Goal: Check status: Check status

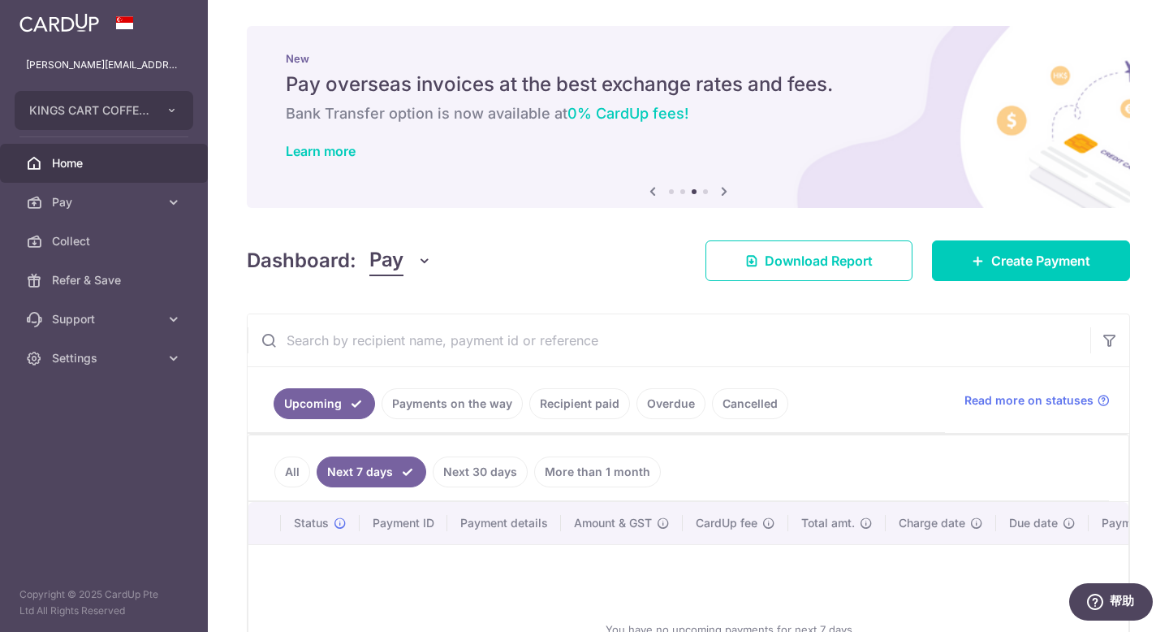
scroll to position [162, 0]
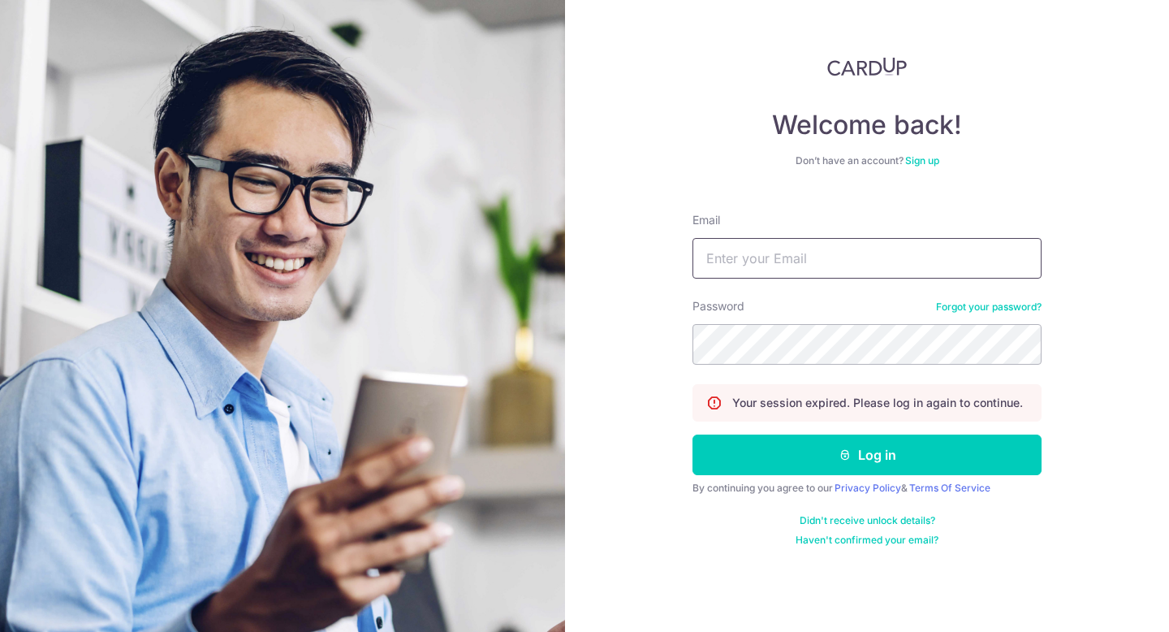
type input "[PERSON_NAME][EMAIL_ADDRESS][DOMAIN_NAME]"
click at [899, 444] on button "Log in" at bounding box center [867, 454] width 349 height 41
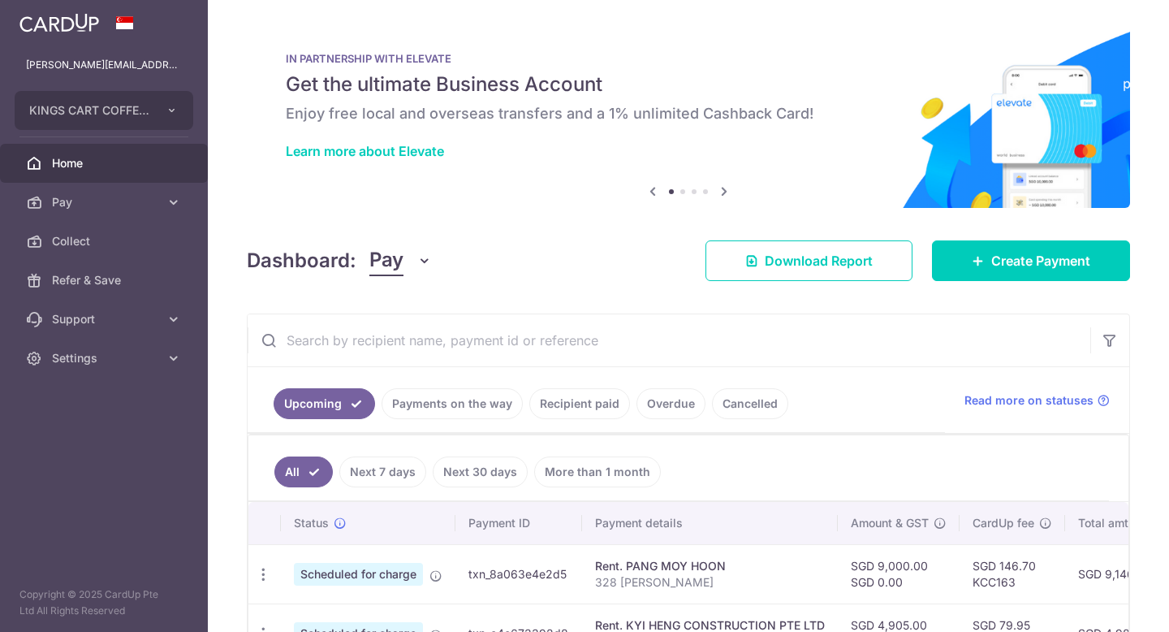
scroll to position [175, 0]
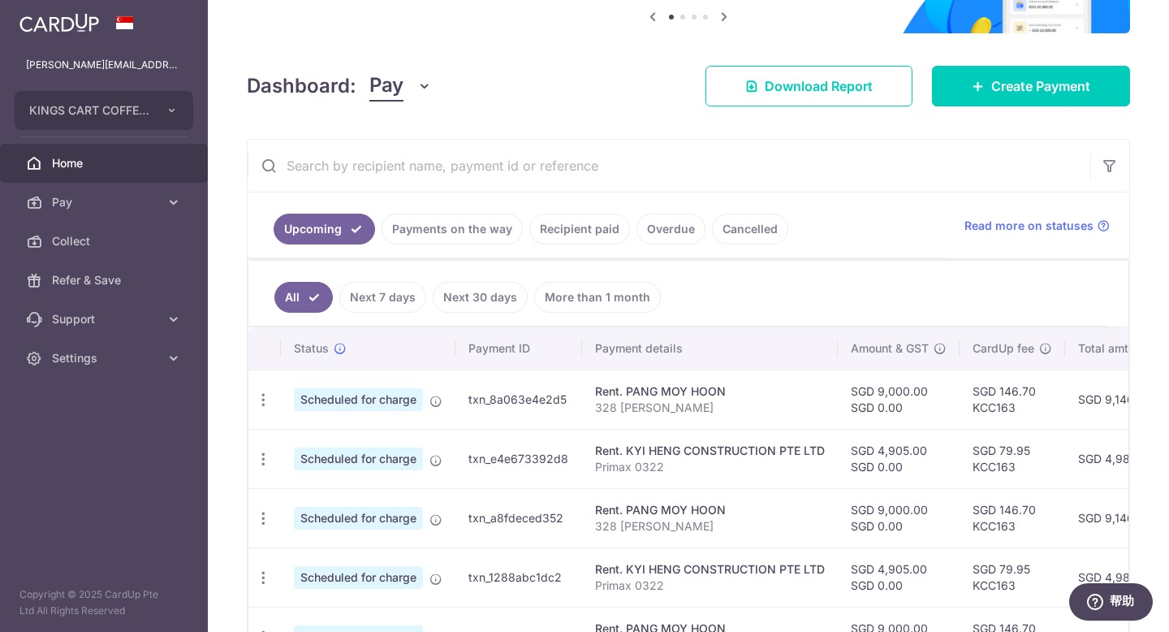
click at [360, 291] on link "Next 7 days" at bounding box center [382, 297] width 87 height 31
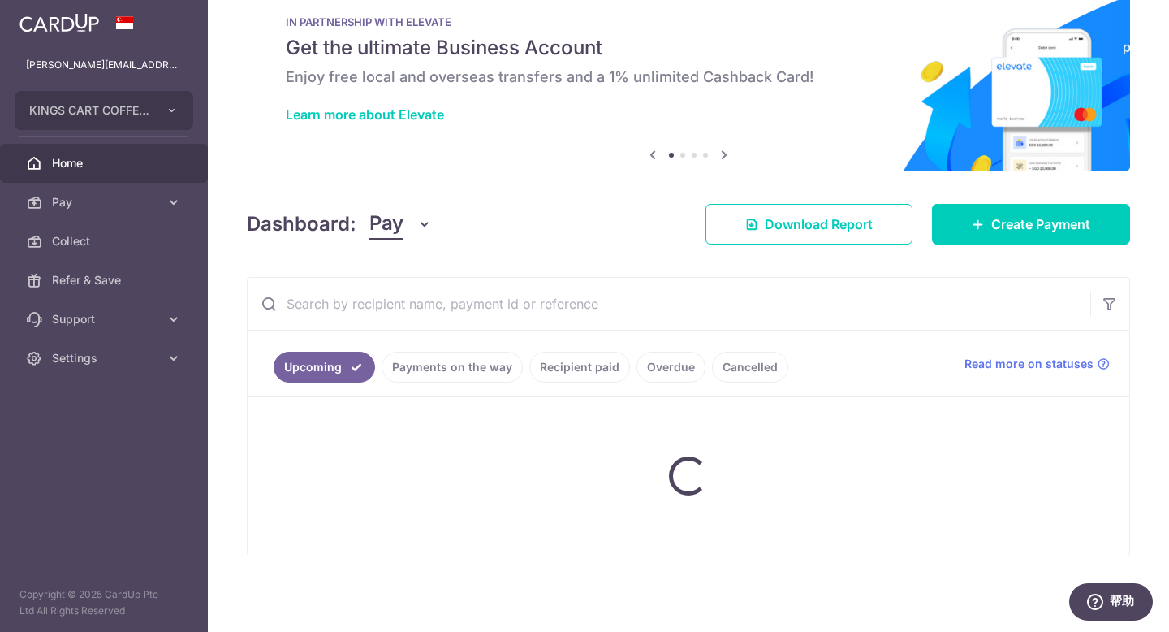
scroll to position [162, 0]
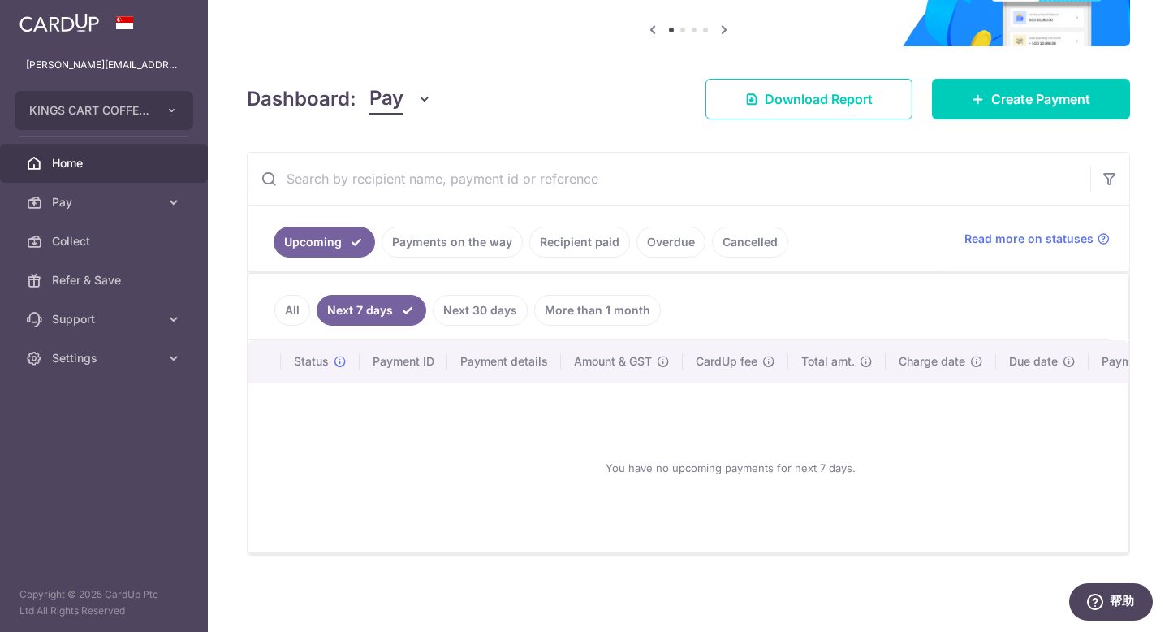
click at [660, 246] on link "Overdue" at bounding box center [671, 242] width 69 height 31
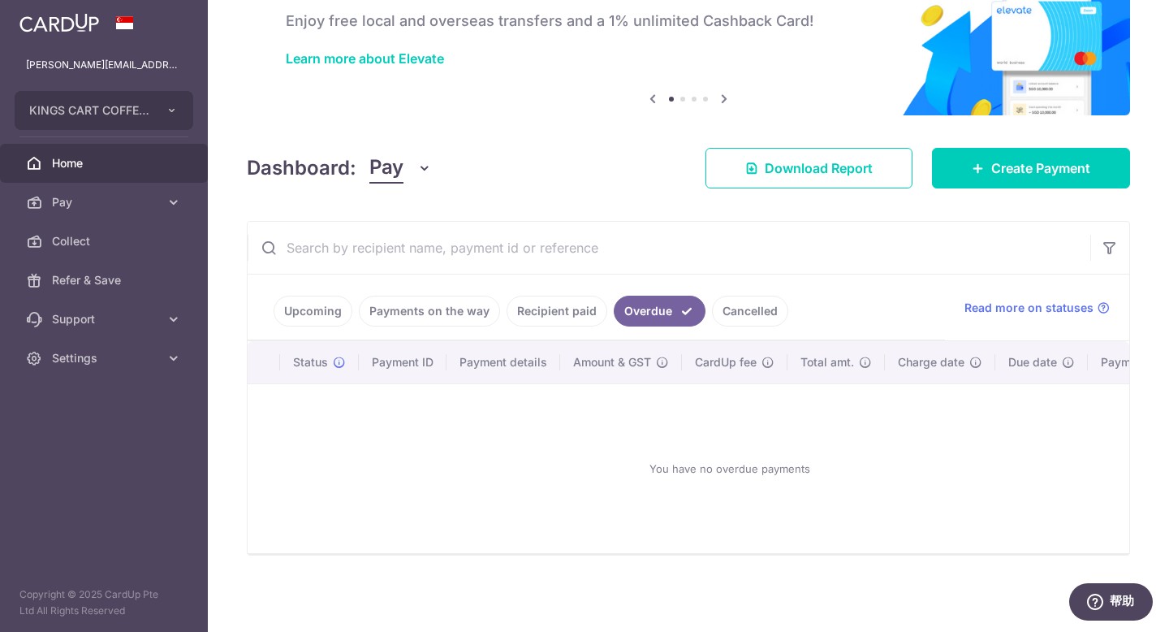
click at [540, 318] on link "Recipient paid" at bounding box center [557, 311] width 101 height 31
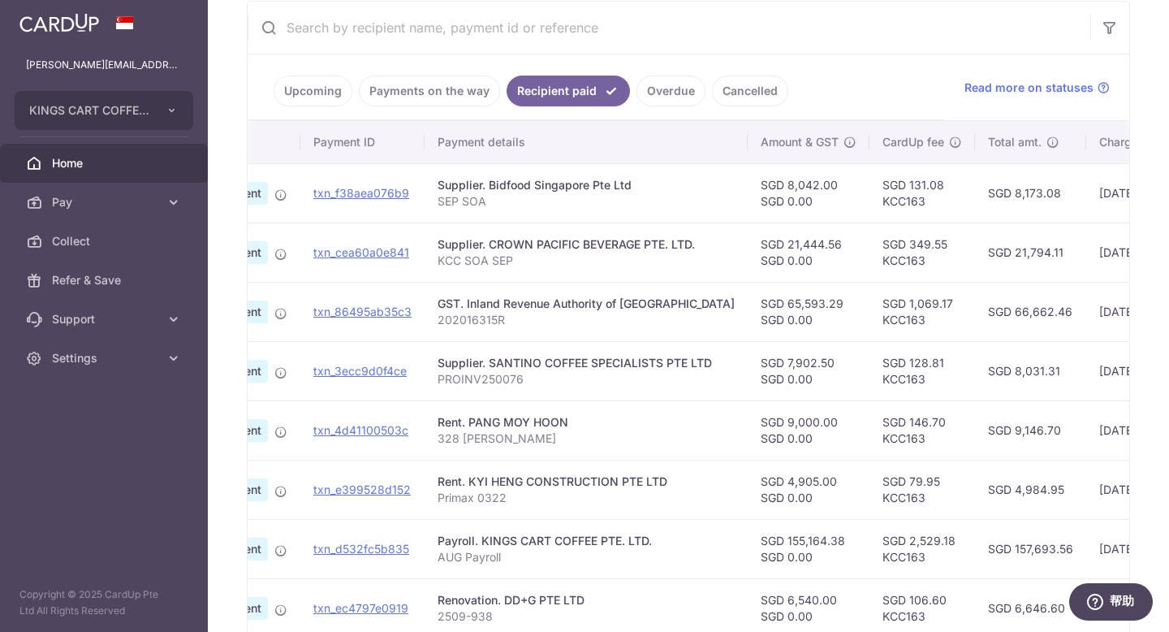
scroll to position [0, 0]
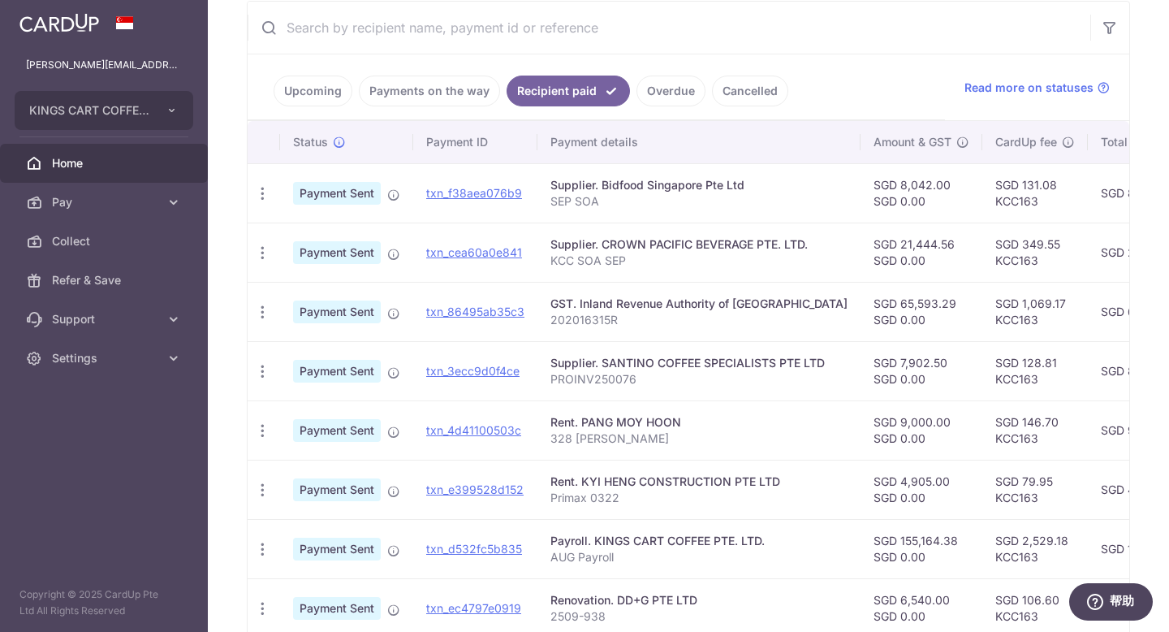
click at [670, 78] on link "Overdue" at bounding box center [671, 91] width 69 height 31
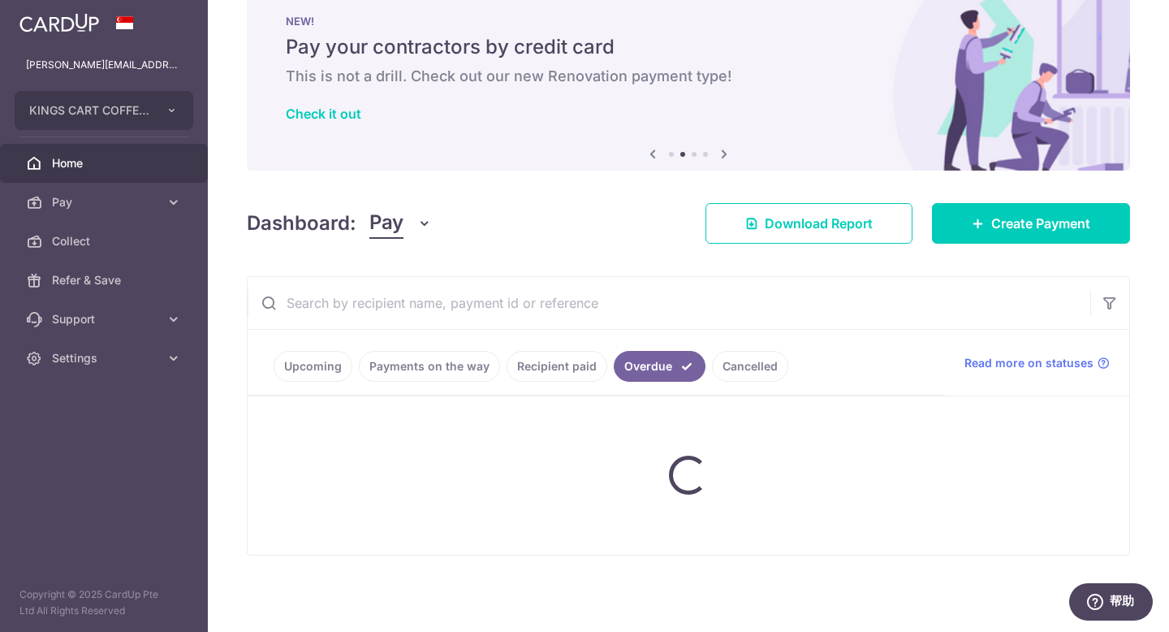
scroll to position [93, 0]
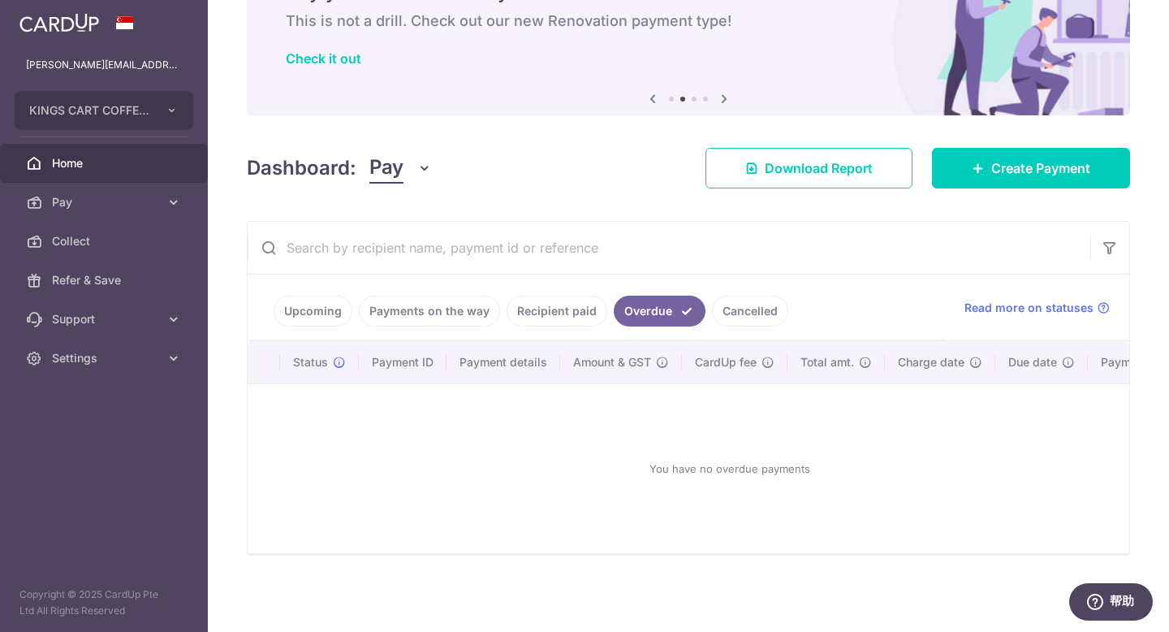
click at [763, 309] on link "Cancelled" at bounding box center [750, 311] width 76 height 31
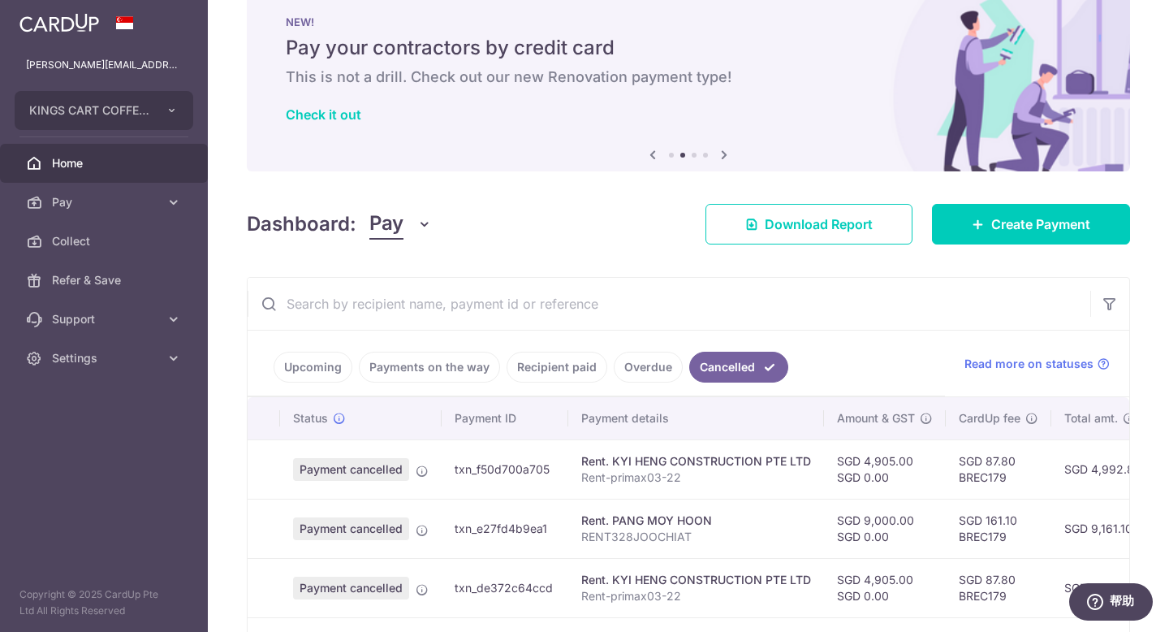
scroll to position [313, 0]
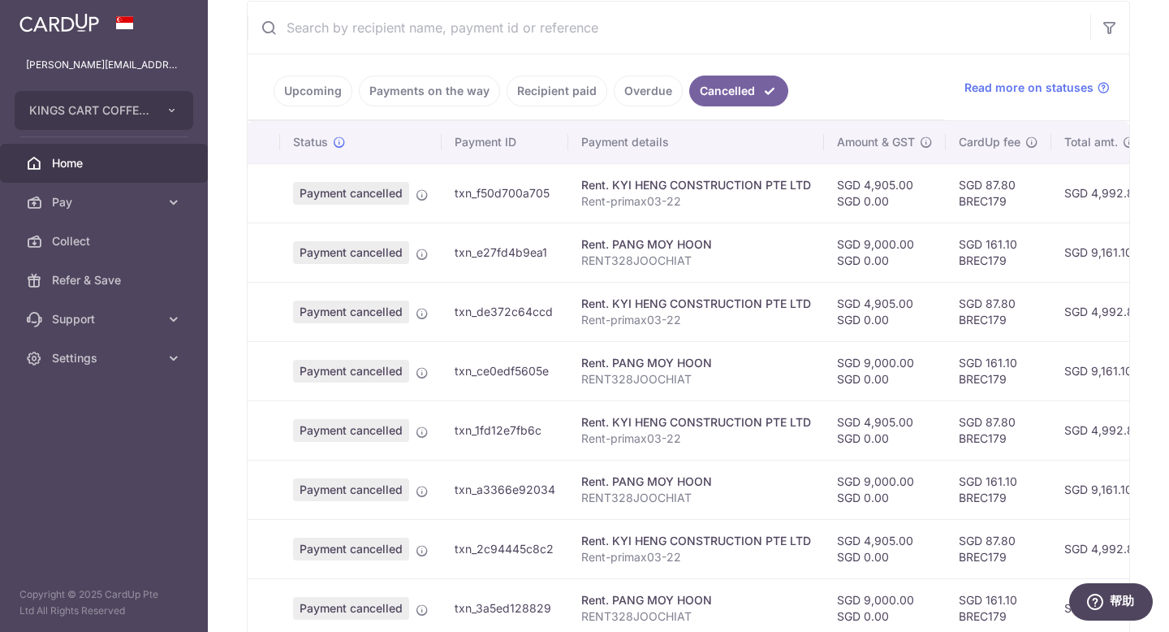
click at [643, 79] on link "Overdue" at bounding box center [648, 91] width 69 height 31
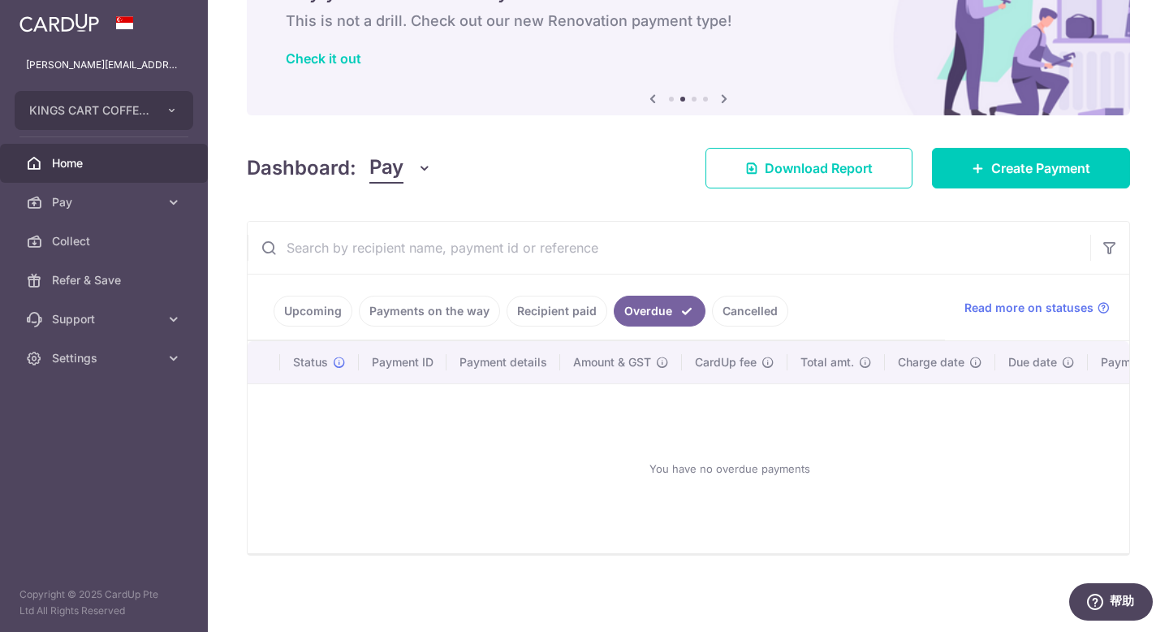
click at [547, 300] on link "Recipient paid" at bounding box center [557, 311] width 101 height 31
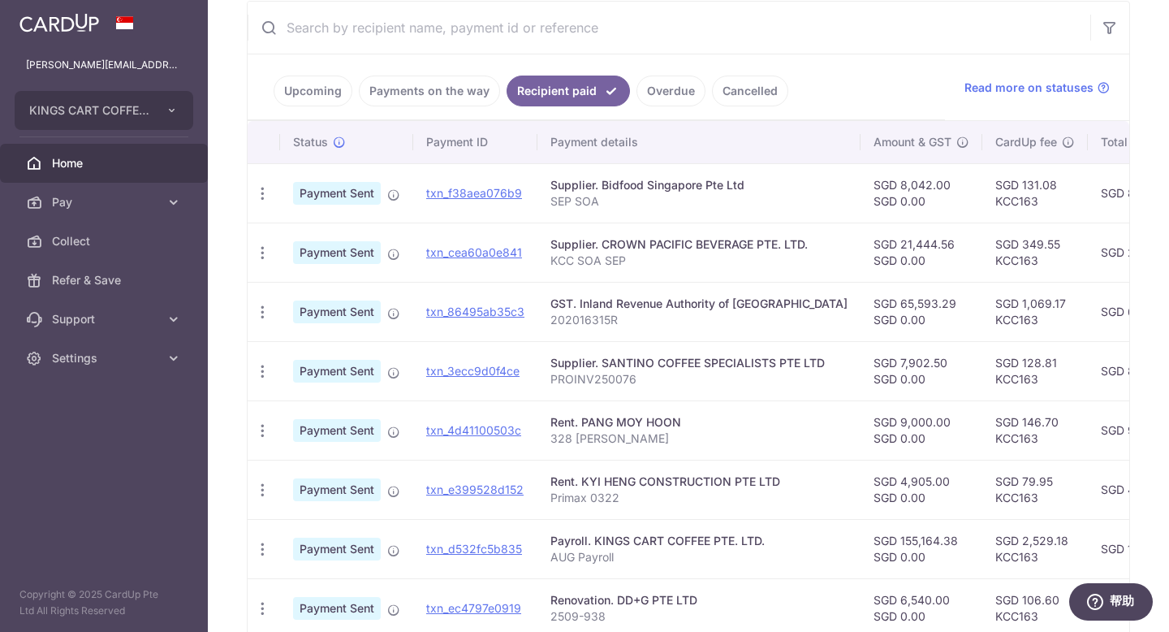
click at [476, 35] on input "text" at bounding box center [669, 28] width 843 height 52
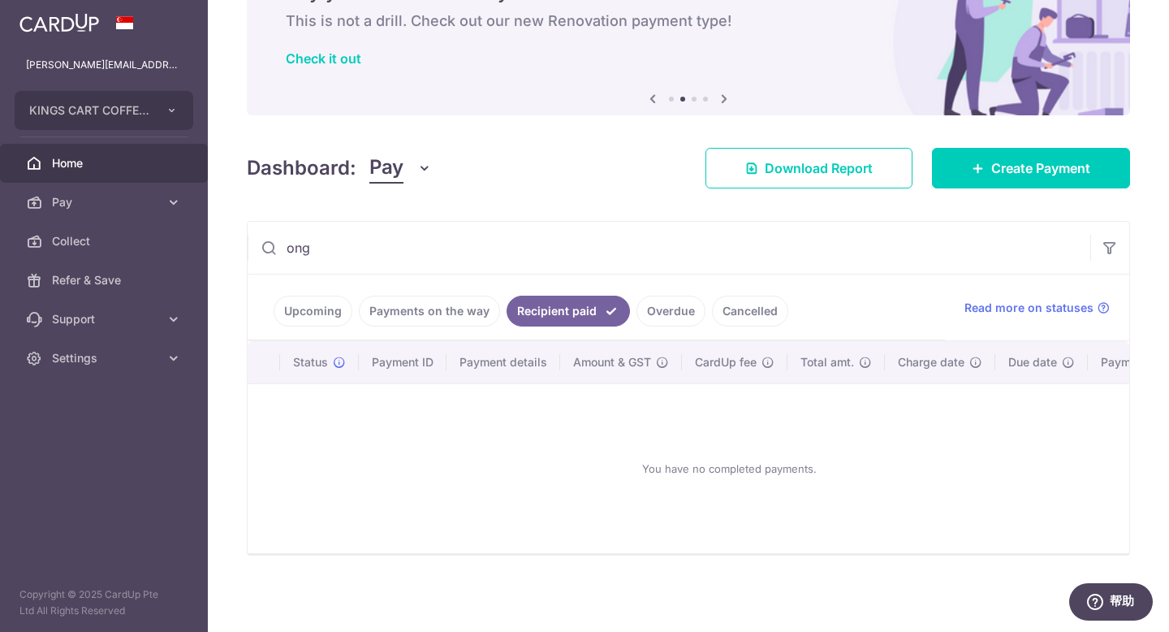
scroll to position [37, 0]
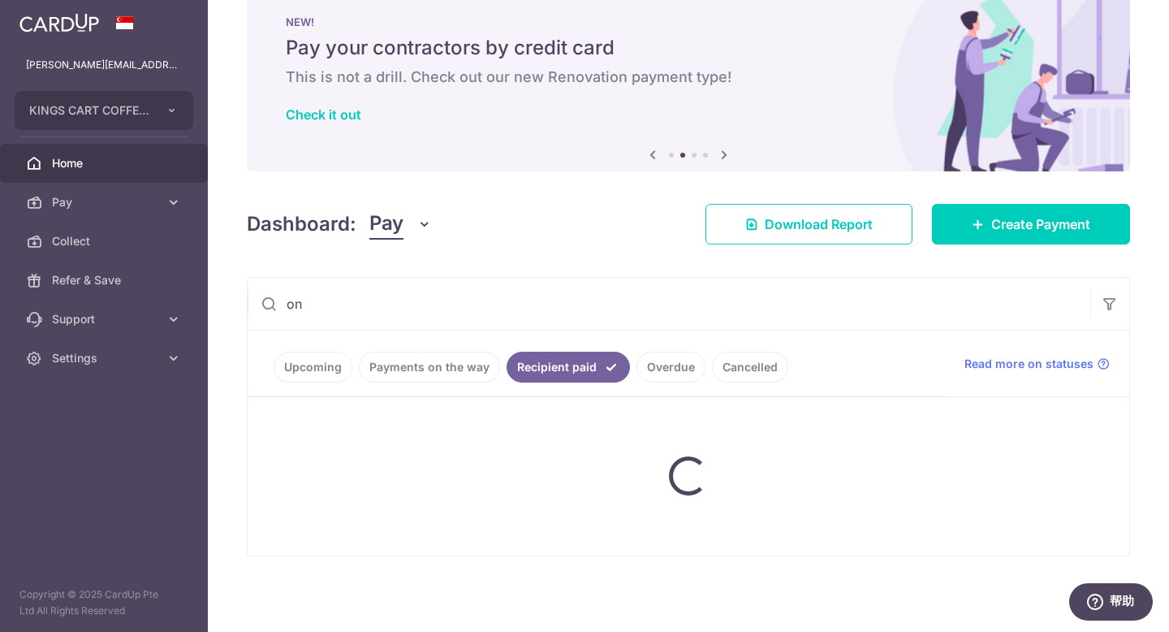
type input "o"
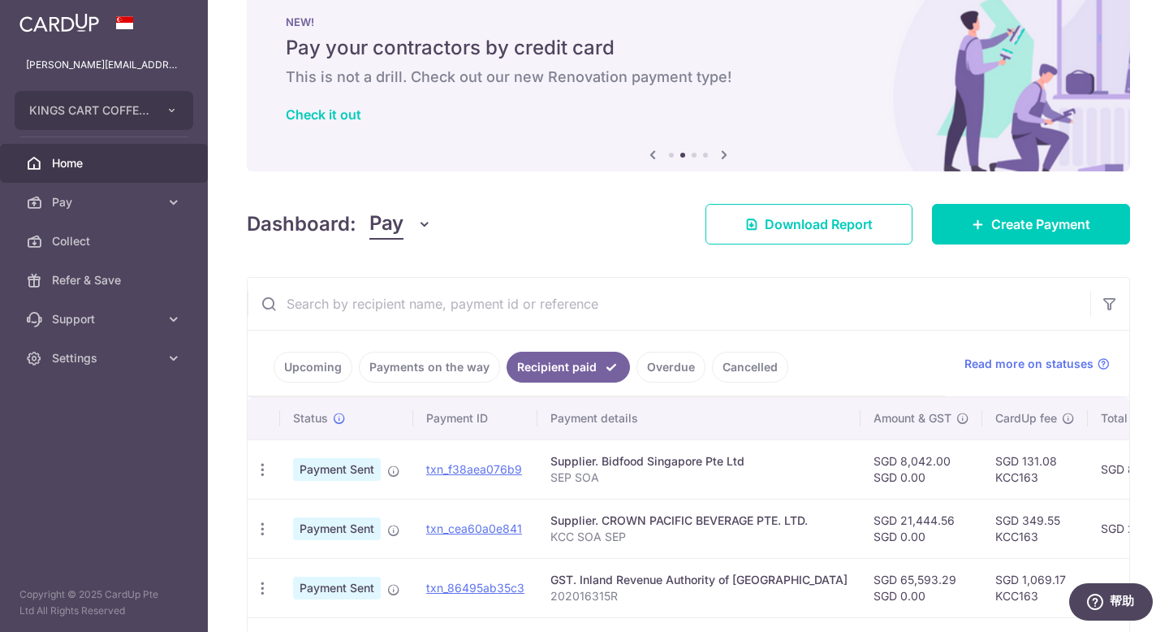
scroll to position [313, 0]
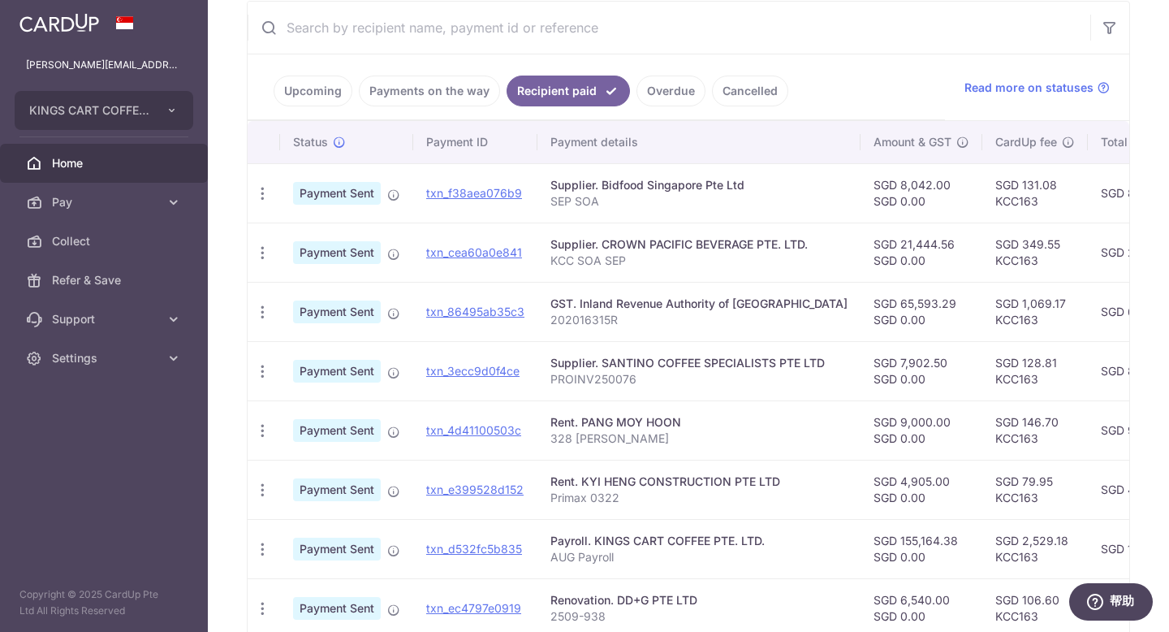
click at [329, 94] on link "Upcoming" at bounding box center [313, 91] width 79 height 31
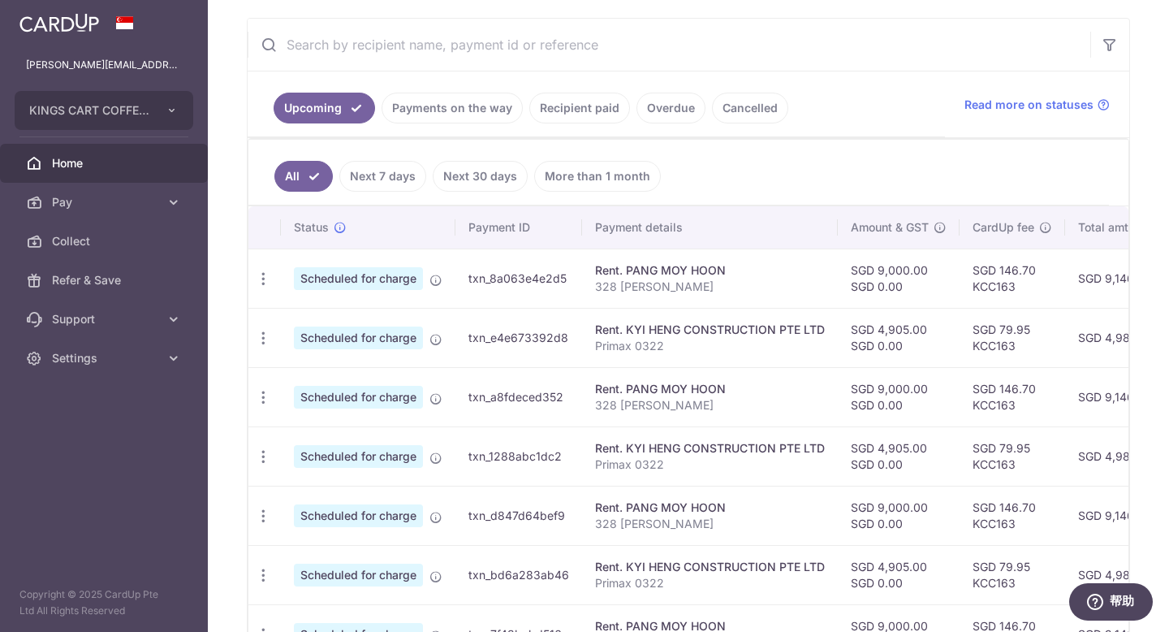
click at [447, 106] on link "Payments on the way" at bounding box center [452, 108] width 141 height 31
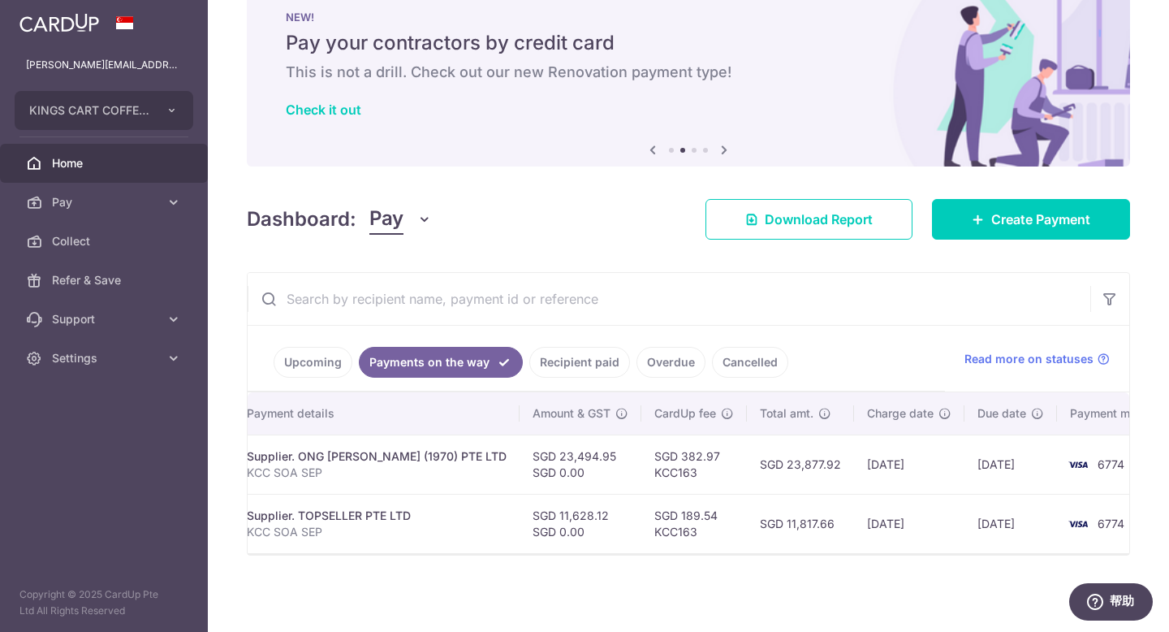
scroll to position [0, 0]
